Goal: Check status: Check status

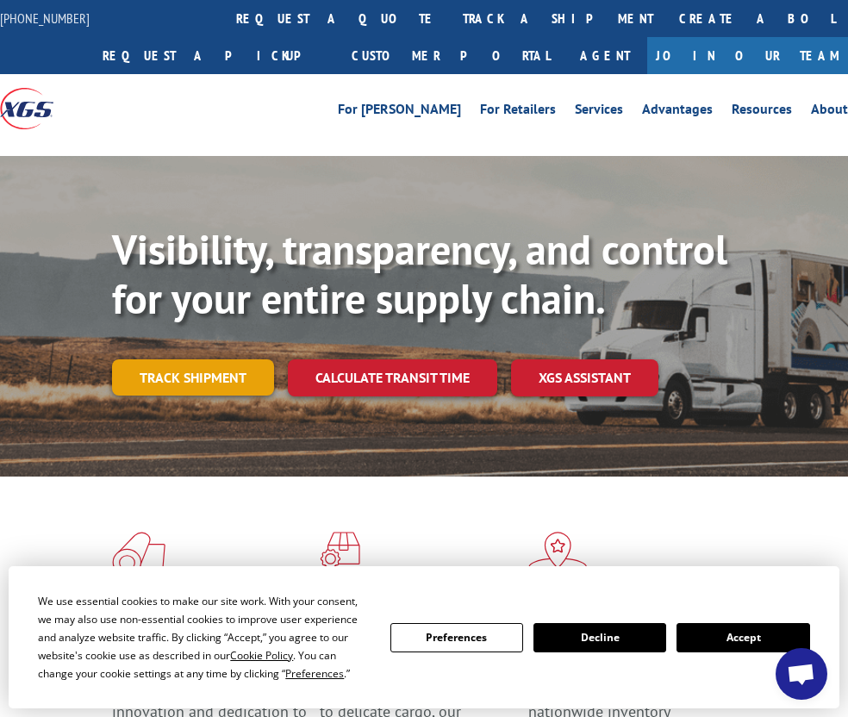
click at [177, 361] on link "Track shipment" at bounding box center [193, 378] width 162 height 36
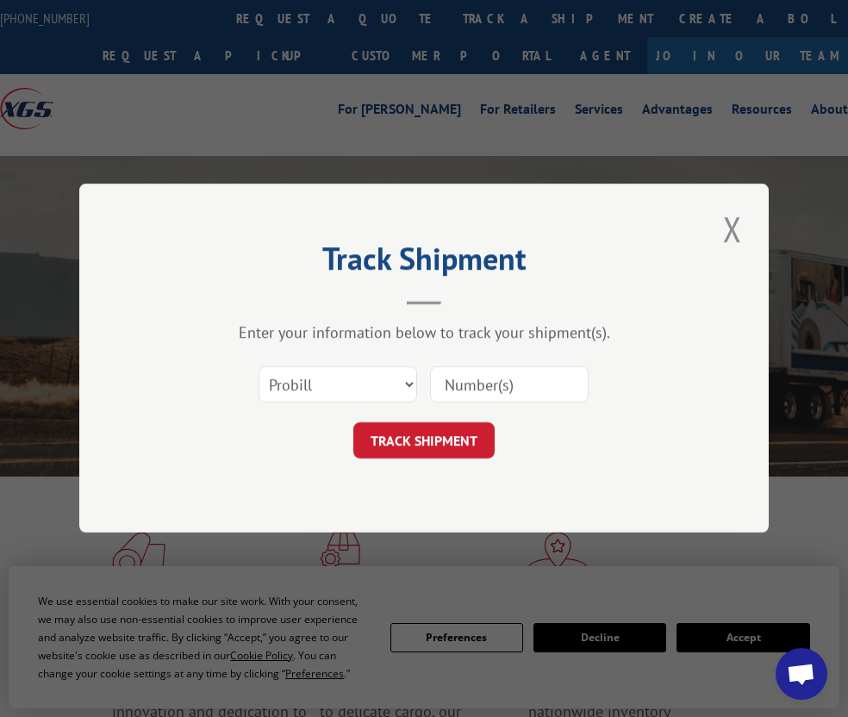
click at [493, 395] on input at bounding box center [509, 385] width 159 height 36
paste input "2820372."
type input "2820372"
click at [416, 435] on button "TRACK SHIPMENT" at bounding box center [423, 441] width 141 height 36
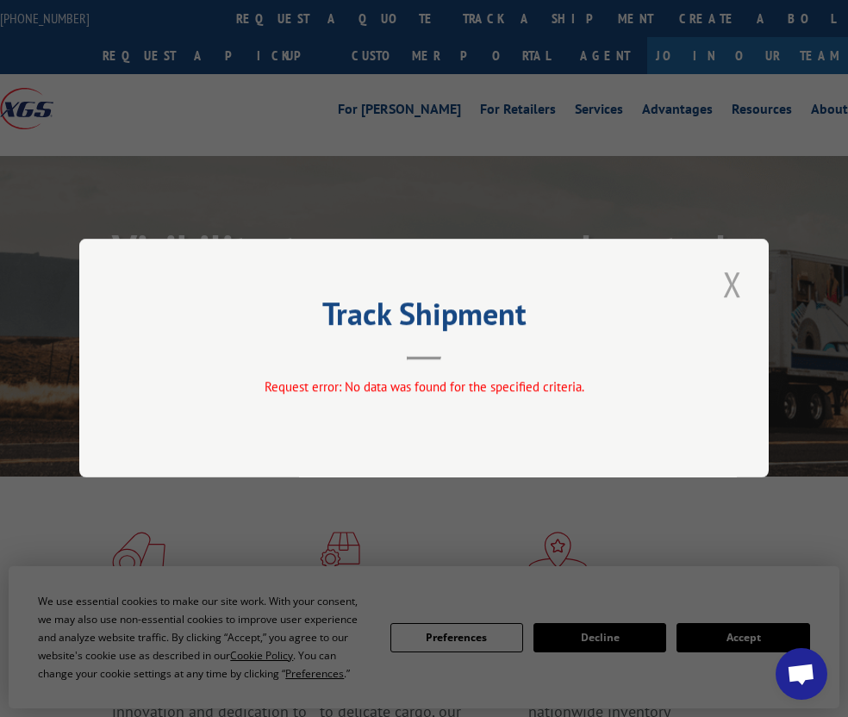
click at [729, 280] on button "Close modal" at bounding box center [732, 283] width 29 height 47
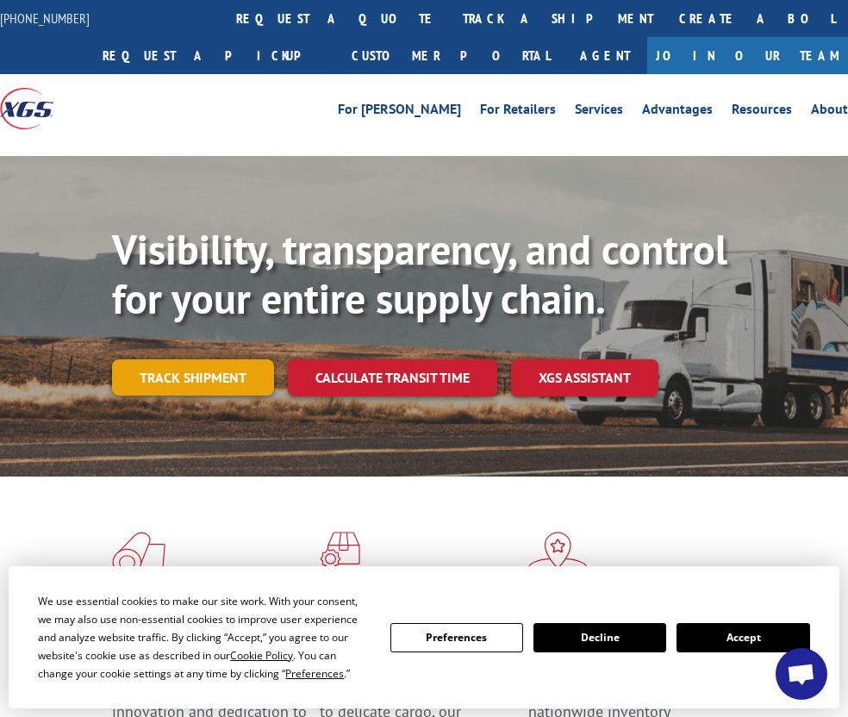
click at [171, 372] on link "Track shipment" at bounding box center [193, 378] width 162 height 36
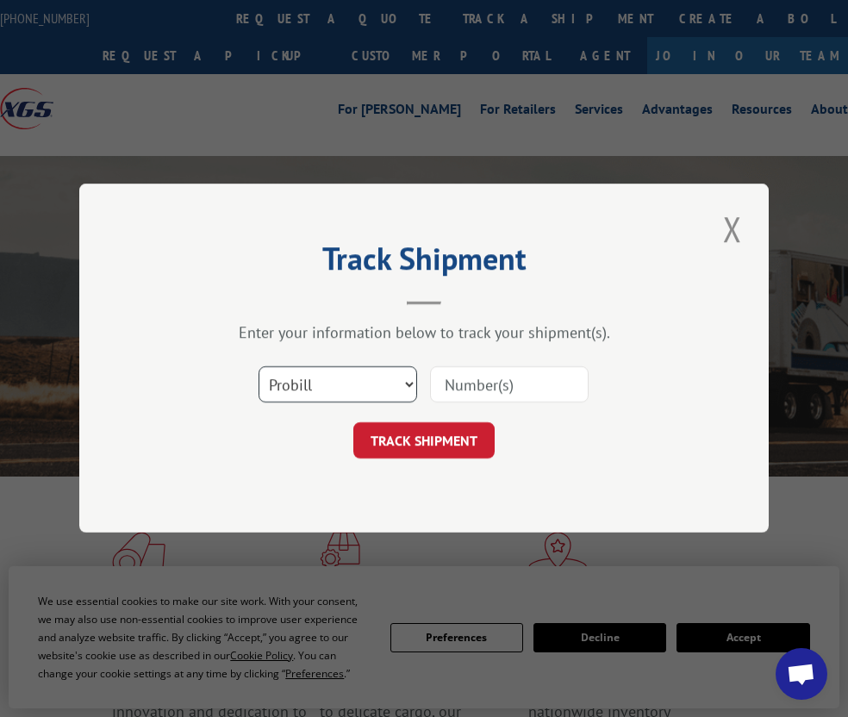
drag, startPoint x: 412, startPoint y: 380, endPoint x: 256, endPoint y: 473, distance: 181.7
click at [359, 397] on select "Select category... Probill BOL PO" at bounding box center [338, 385] width 159 height 36
select select "bol"
click at [259, 367] on select "Select category... Probill BOL PO" at bounding box center [338, 385] width 159 height 36
click at [510, 388] on input at bounding box center [509, 385] width 159 height 36
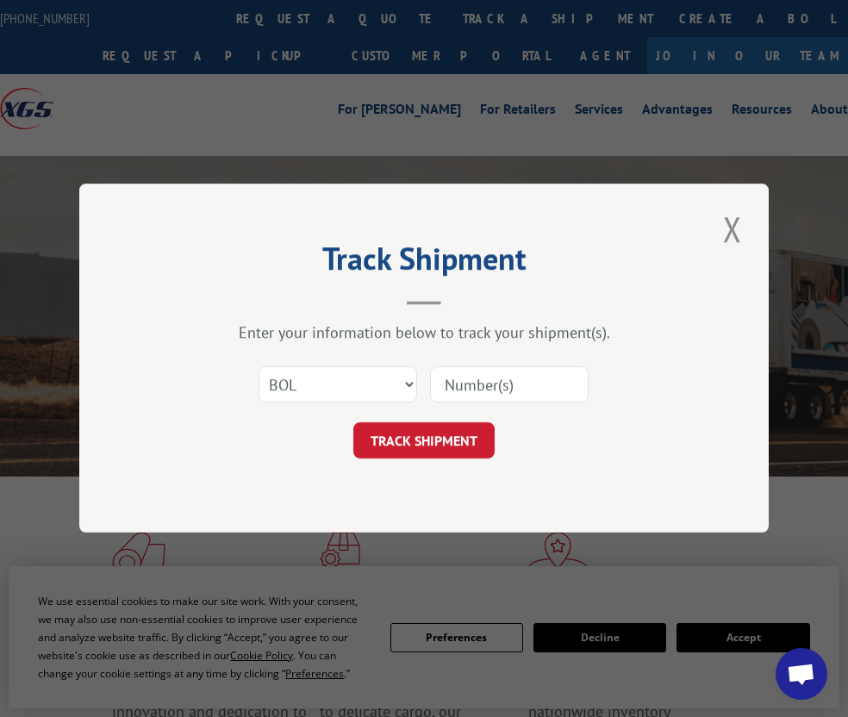
paste input "2820372."
type input "2820372"
click at [391, 442] on button "TRACK SHIPMENT" at bounding box center [423, 441] width 141 height 36
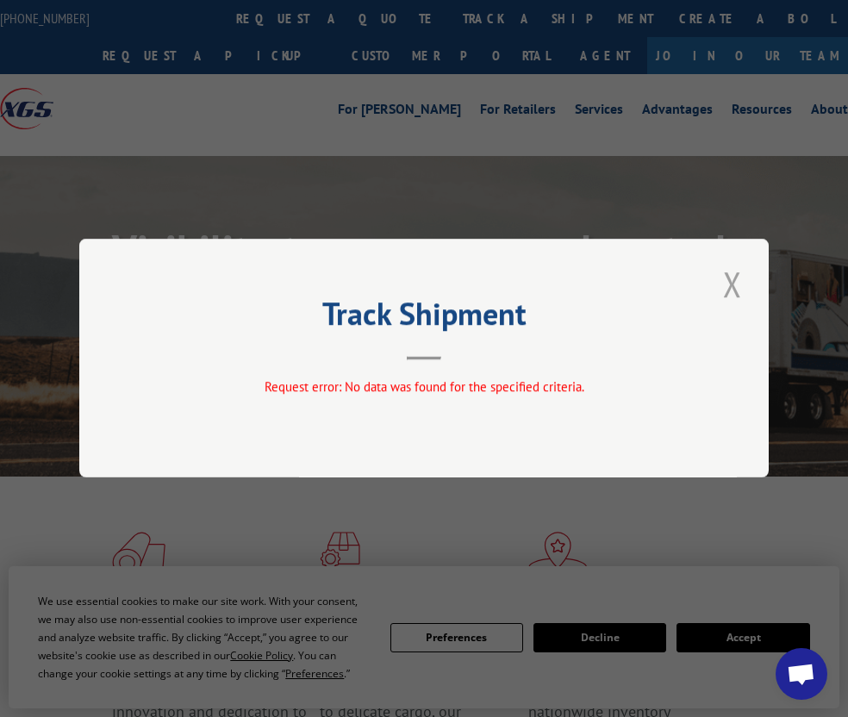
click at [726, 285] on button "Close modal" at bounding box center [732, 283] width 29 height 47
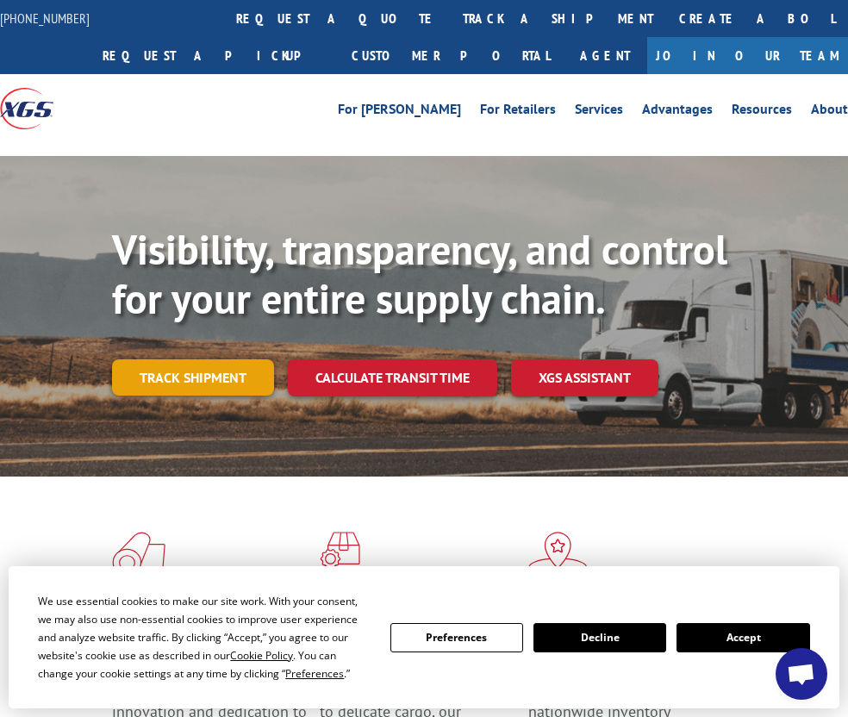
click at [211, 383] on link "Track shipment" at bounding box center [193, 378] width 162 height 36
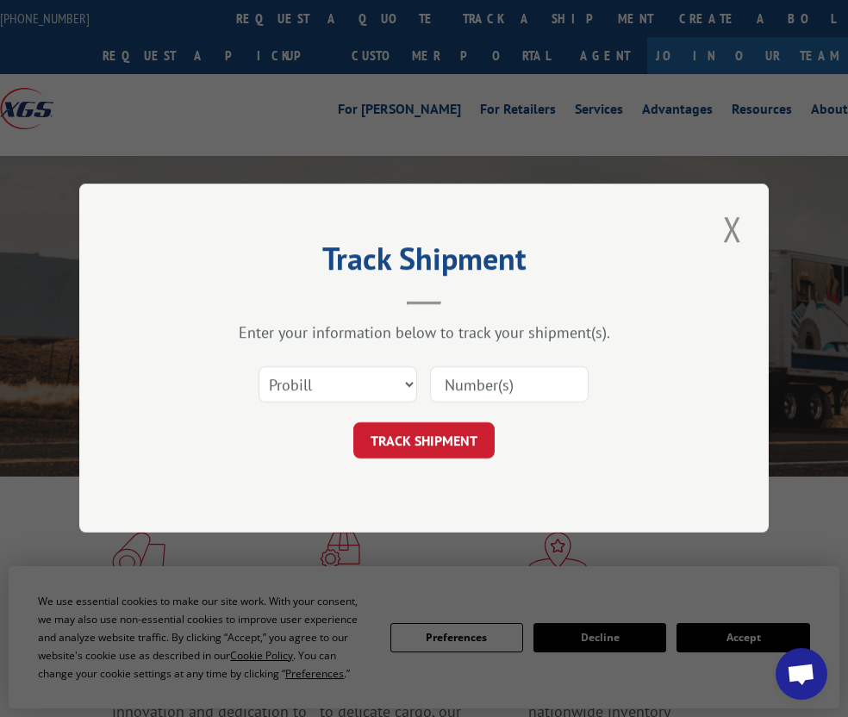
click at [509, 389] on input at bounding box center [509, 385] width 159 height 36
type input "2820372"
click at [421, 428] on button "TRACK SHIPMENT" at bounding box center [423, 441] width 141 height 36
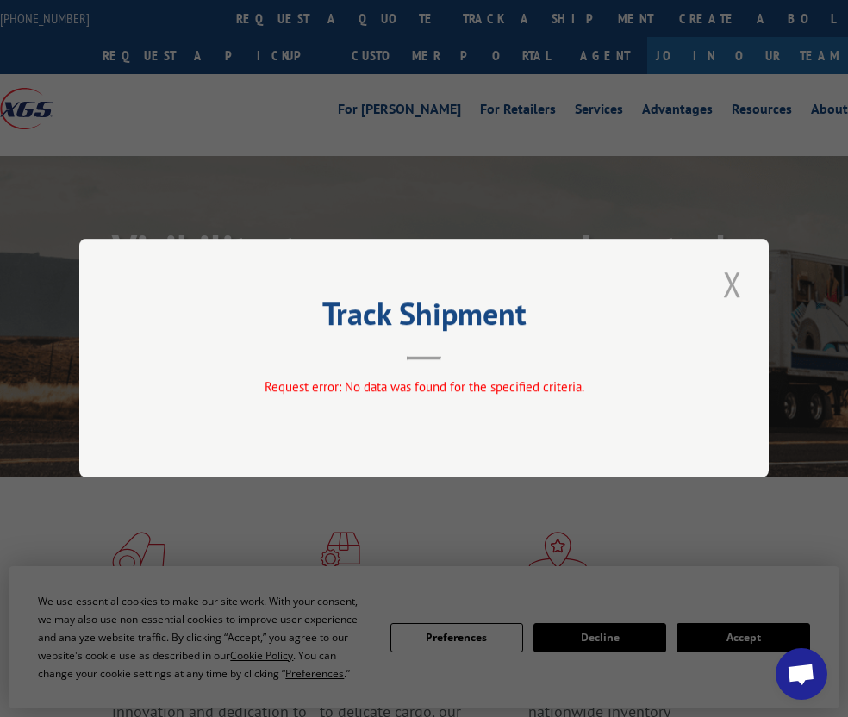
click at [728, 287] on button "Close modal" at bounding box center [732, 283] width 29 height 47
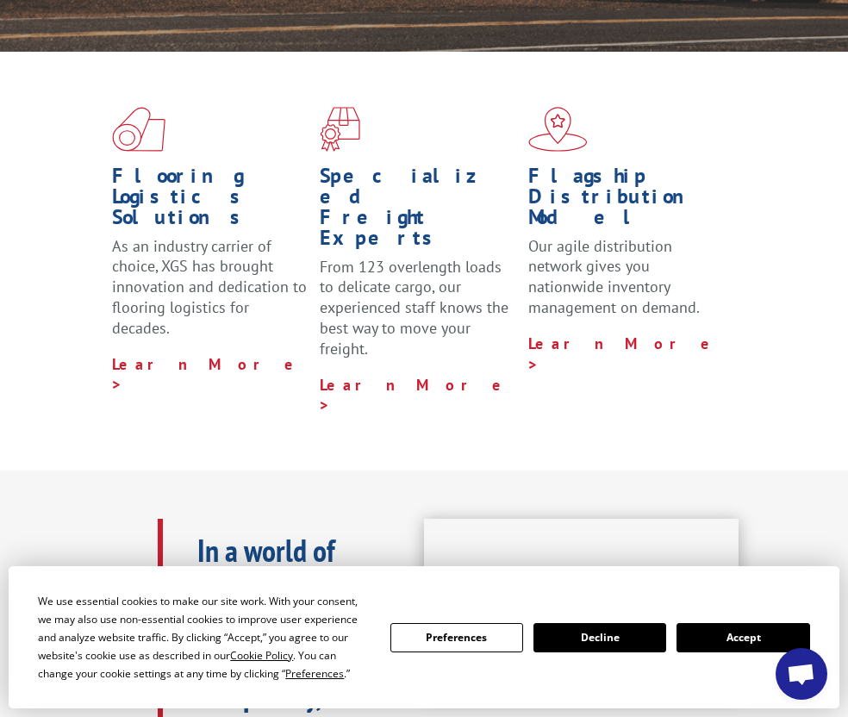
scroll to position [517, 0]
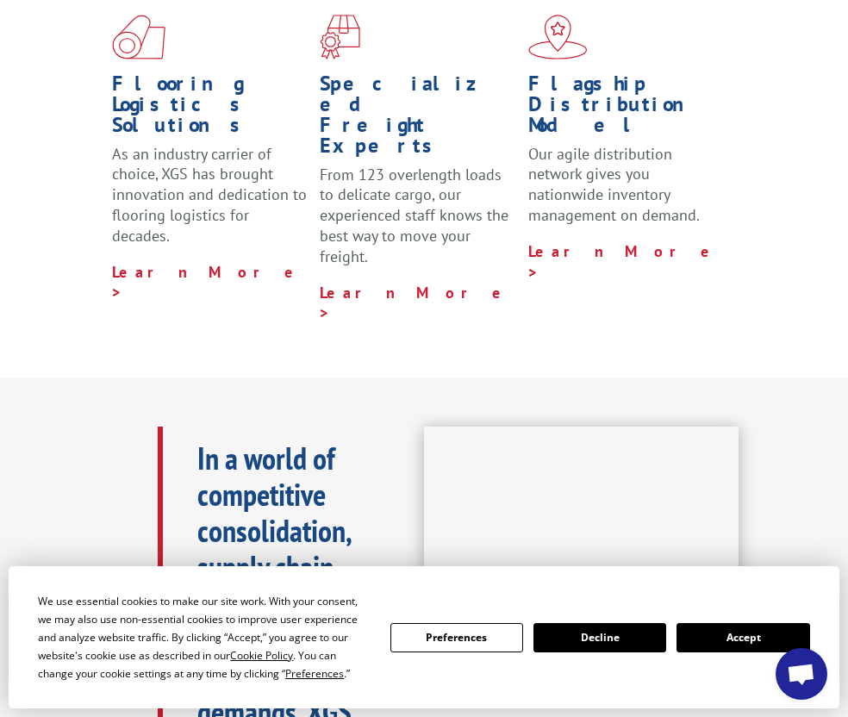
click at [740, 643] on button "Accept" at bounding box center [743, 637] width 133 height 29
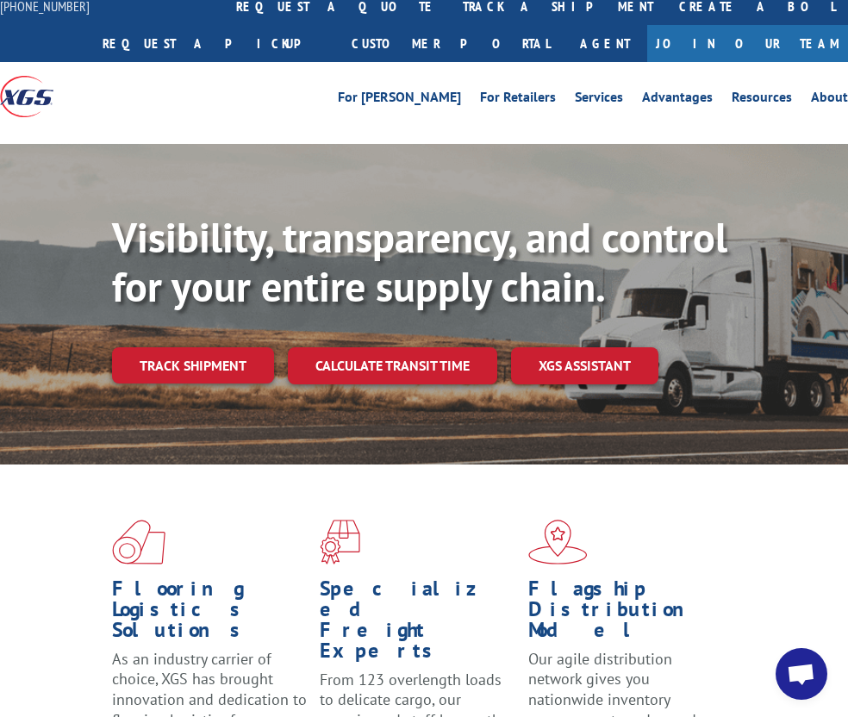
scroll to position [0, 0]
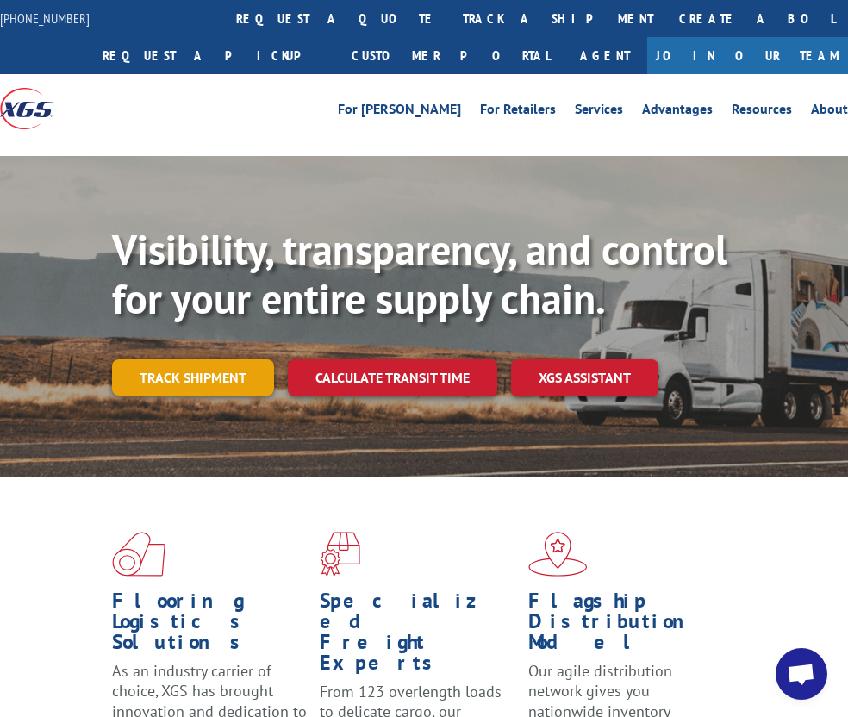
click at [181, 378] on link "Track shipment" at bounding box center [193, 378] width 162 height 36
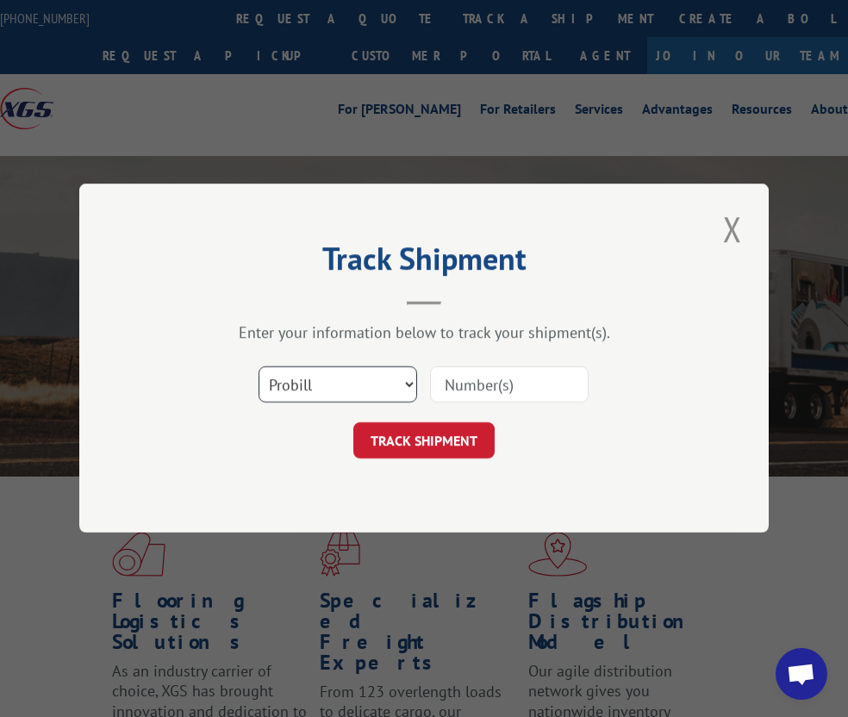
click at [412, 383] on select "Select category... Probill BOL PO" at bounding box center [338, 385] width 159 height 36
select select "po"
click at [259, 367] on select "Select category... Probill BOL PO" at bounding box center [338, 385] width 159 height 36
click at [486, 379] on input at bounding box center [509, 385] width 159 height 36
click at [506, 388] on input "86626" at bounding box center [509, 385] width 159 height 36
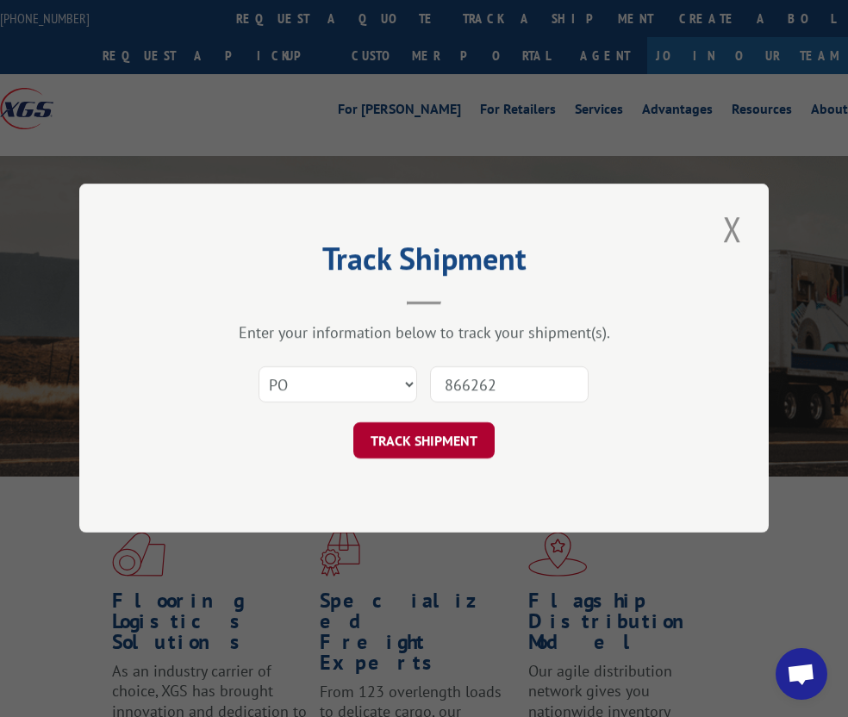
type input "866262"
click at [447, 438] on button "TRACK SHIPMENT" at bounding box center [423, 441] width 141 height 36
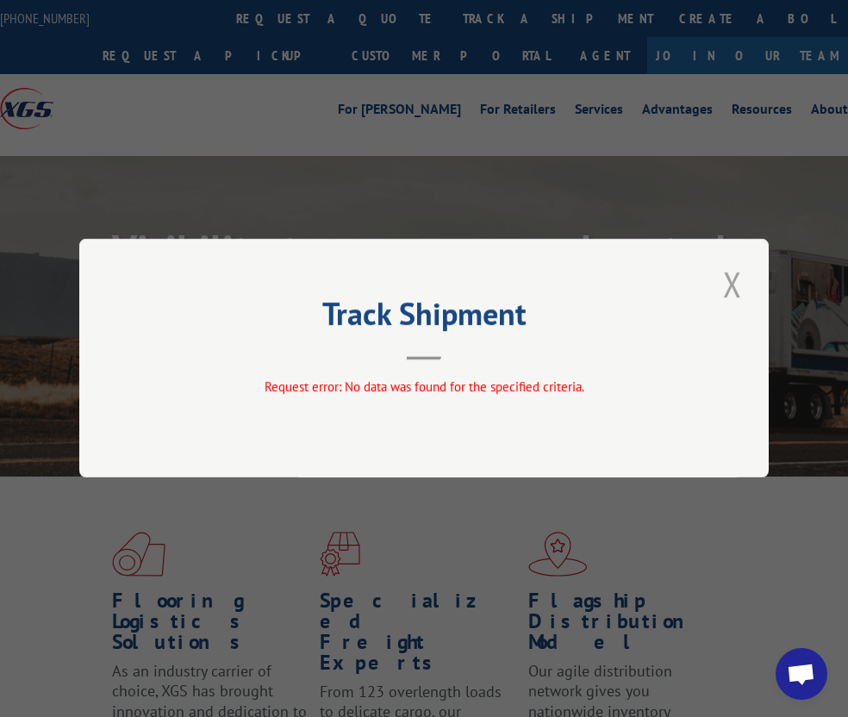
click at [736, 284] on button "Close modal" at bounding box center [732, 283] width 29 height 47
